Goal: Task Accomplishment & Management: Manage account settings

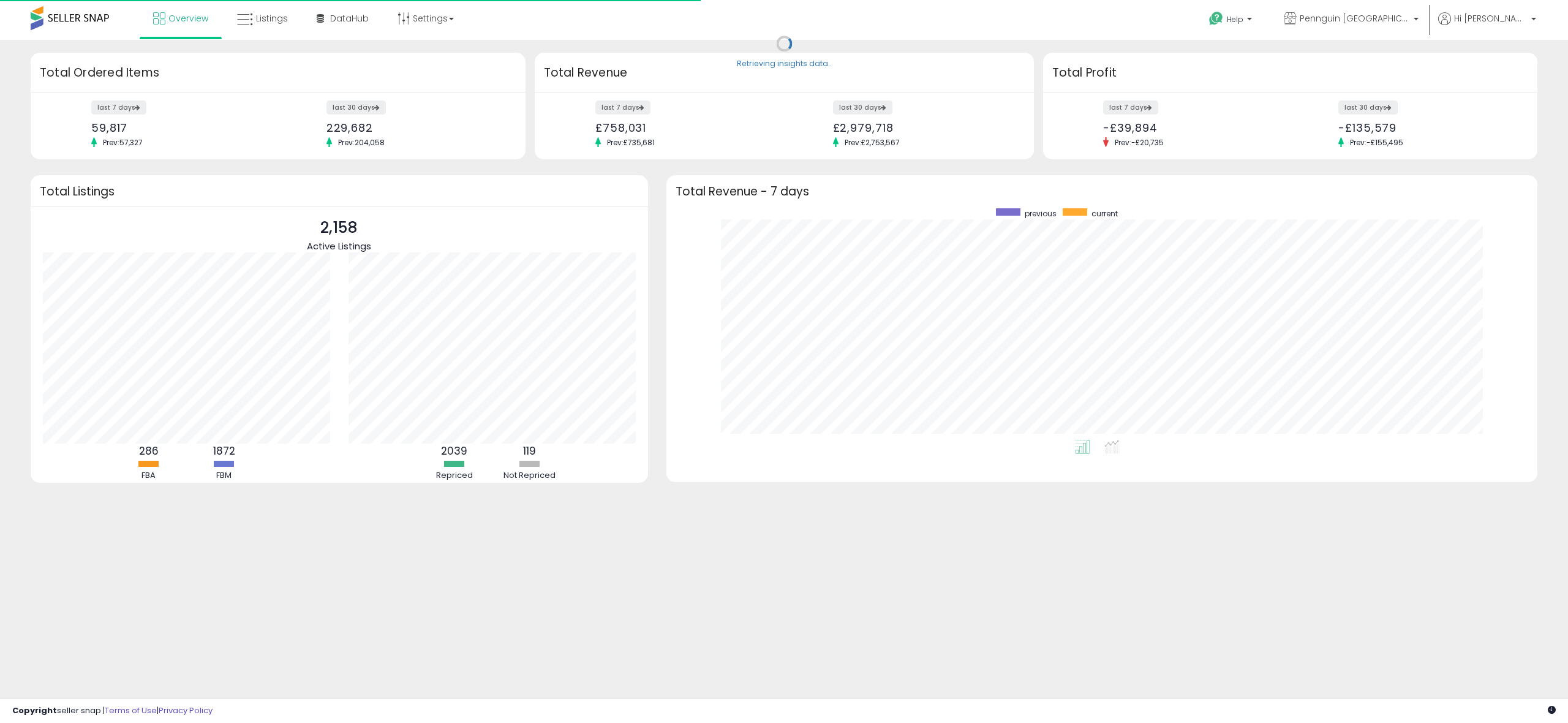
scroll to position [232, 847]
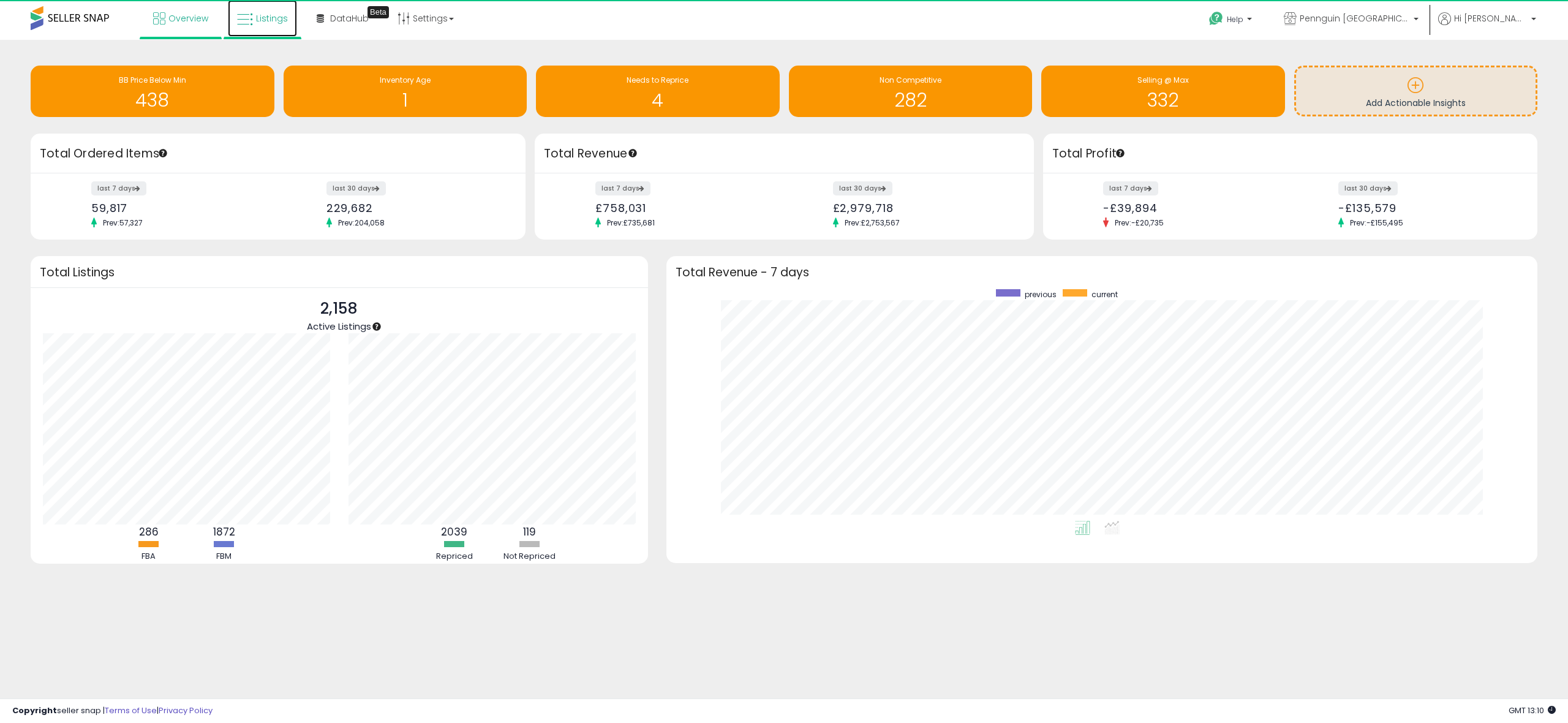
click at [271, 22] on span "Listings" at bounding box center [272, 18] width 32 height 12
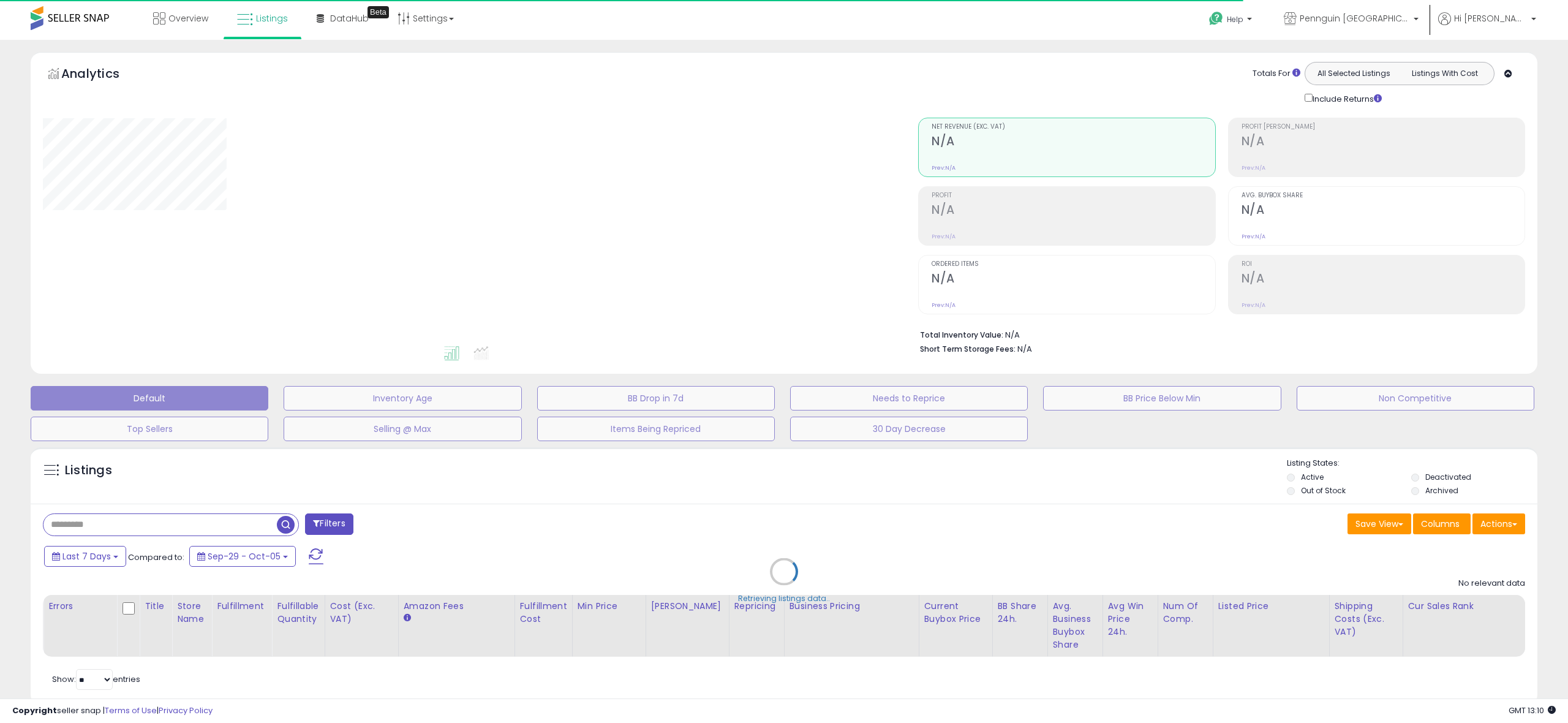
click at [138, 520] on div "Retrieving listings data.." at bounding box center [784, 581] width 1525 height 279
click at [127, 524] on div "Retrieving listings data.." at bounding box center [784, 581] width 1525 height 279
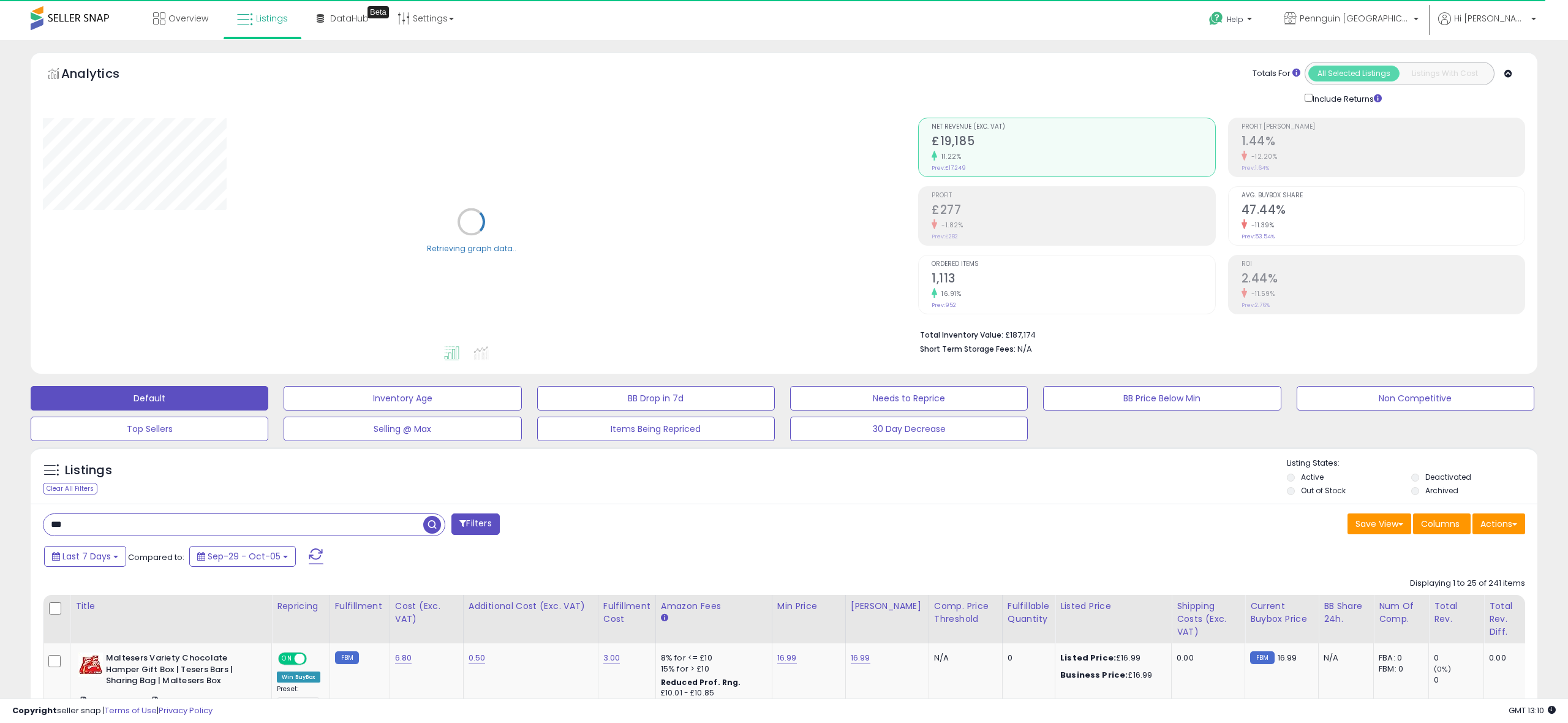
drag, startPoint x: 119, startPoint y: 526, endPoint x: 0, endPoint y: 526, distance: 119.0
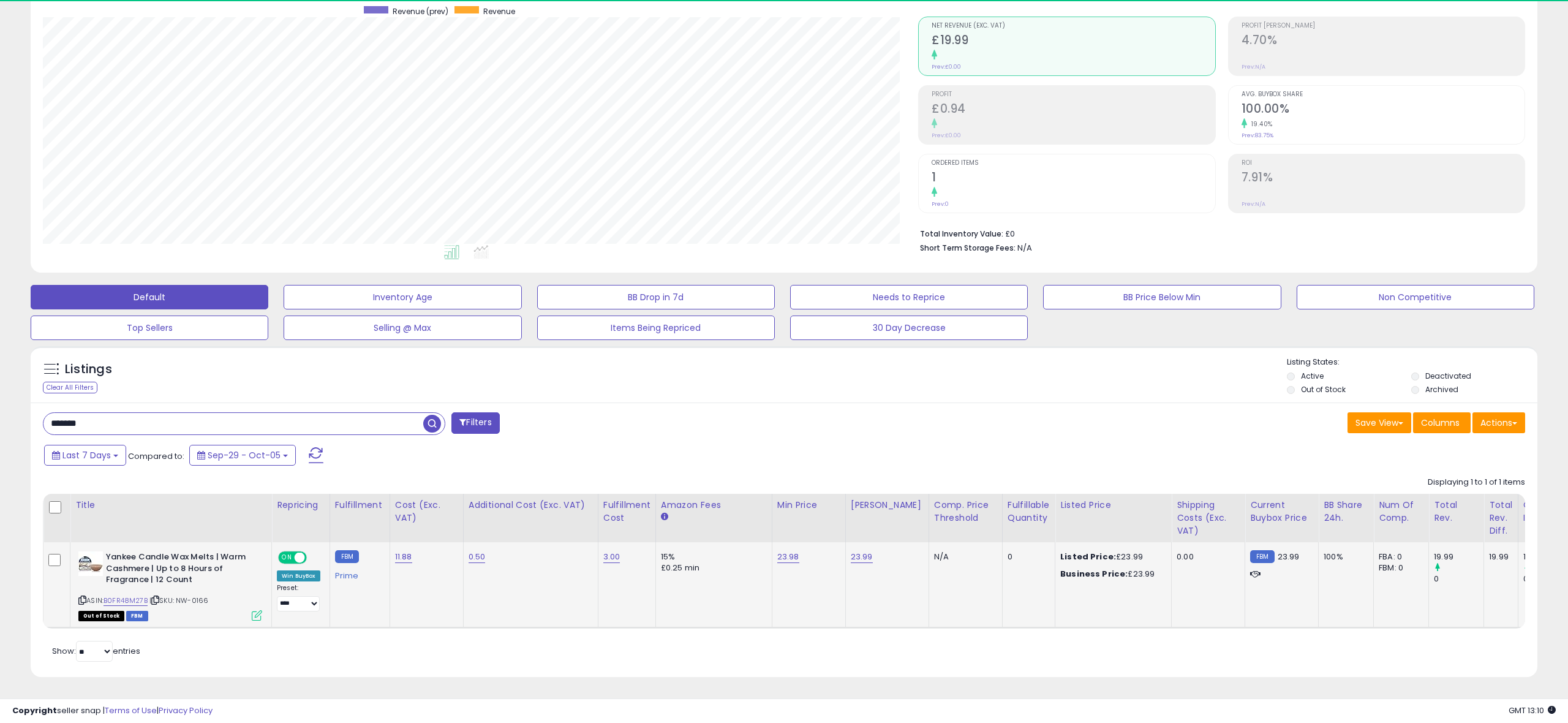
scroll to position [251, 875]
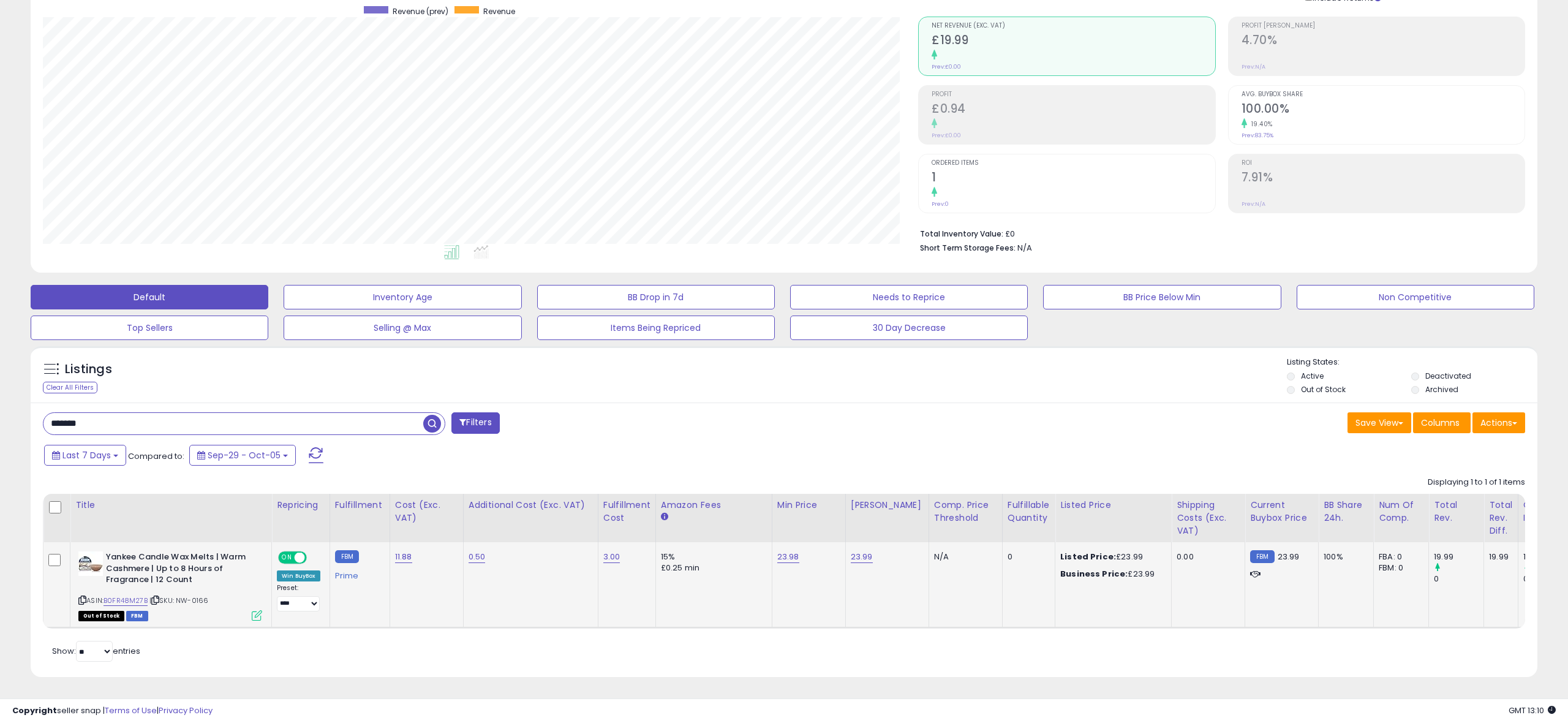
click at [258, 613] on icon at bounding box center [257, 615] width 10 height 10
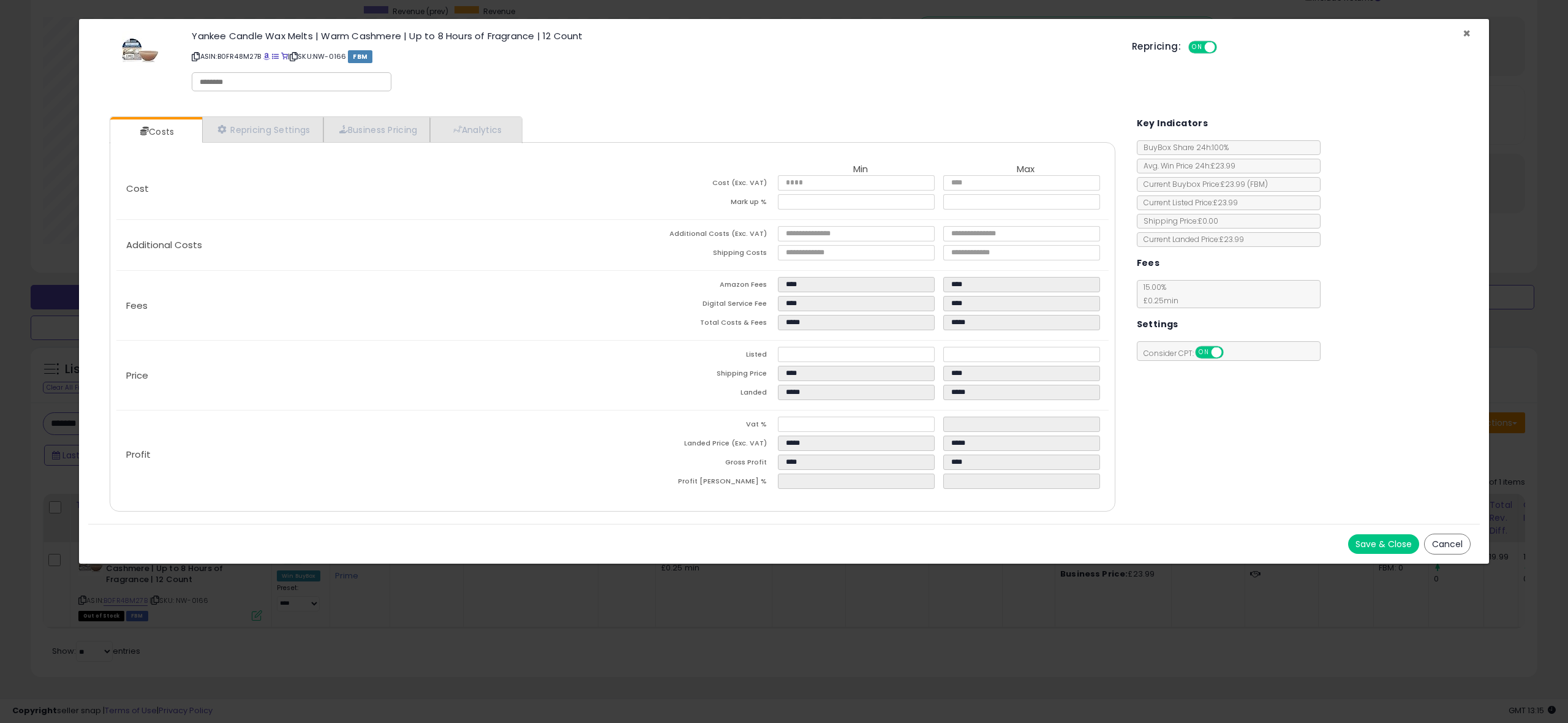
click at [1468, 32] on span "×" at bounding box center [1466, 33] width 8 height 18
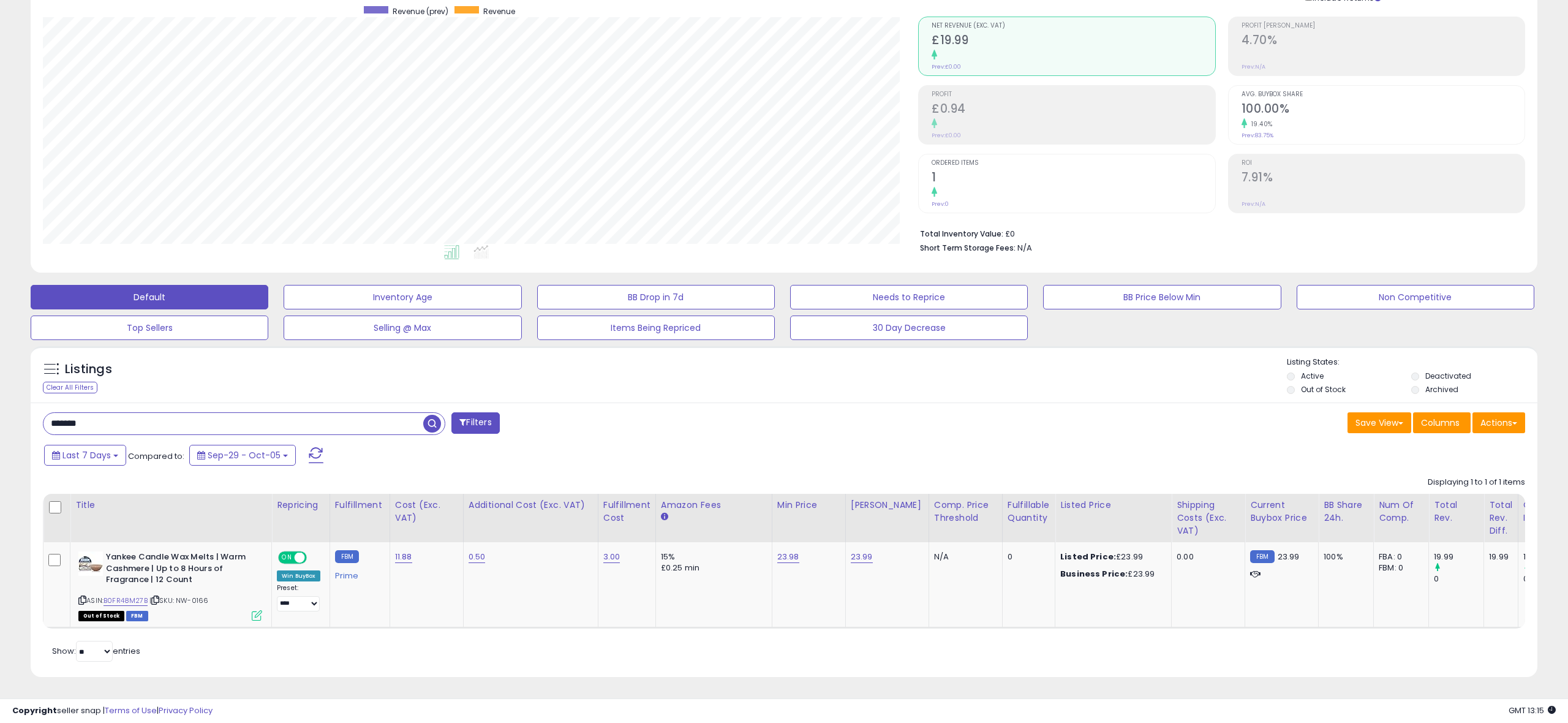
click at [141, 419] on input "*******" at bounding box center [233, 423] width 380 height 21
type input "*******"
click at [254, 617] on icon at bounding box center [257, 615] width 10 height 10
